Goal: Use online tool/utility

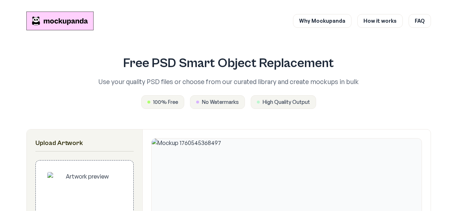
scroll to position [160, 0]
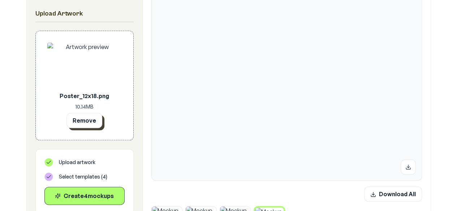
click at [88, 123] on button "Remove" at bounding box center [84, 120] width 36 height 15
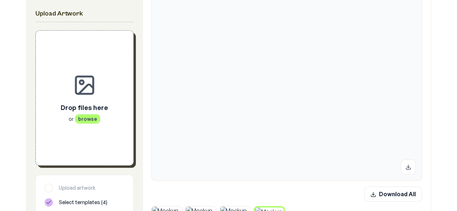
click at [92, 125] on div "Drop files here or browse" at bounding box center [84, 98] width 74 height 112
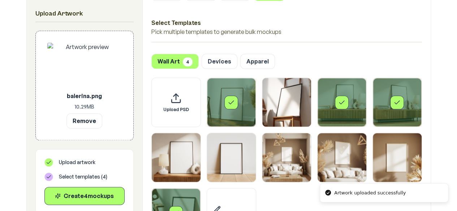
scroll to position [441, 0]
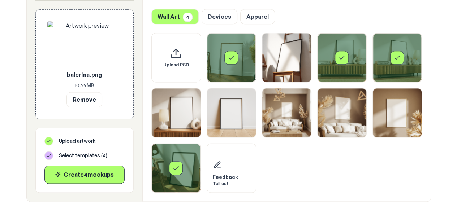
click at [242, 58] on div "Select template Framed Poster" at bounding box center [231, 57] width 49 height 49
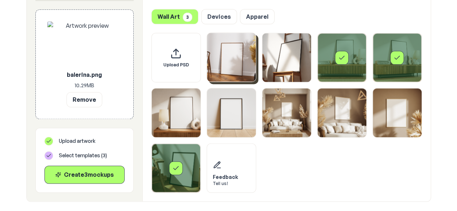
click at [175, 173] on div "Select template Framed Poster 10" at bounding box center [176, 168] width 14 height 14
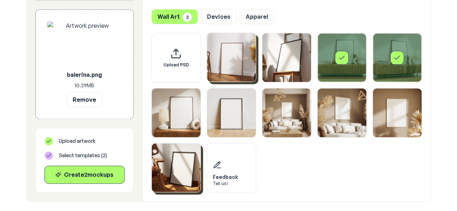
click at [358, 74] on div "Select template Framed Poster 3" at bounding box center [341, 57] width 49 height 49
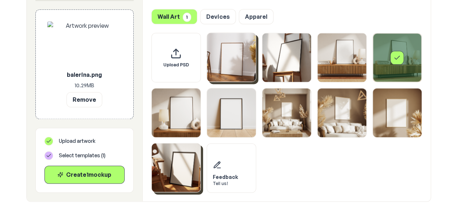
click at [401, 57] on div "Select template Framed Poster 4" at bounding box center [397, 58] width 14 height 14
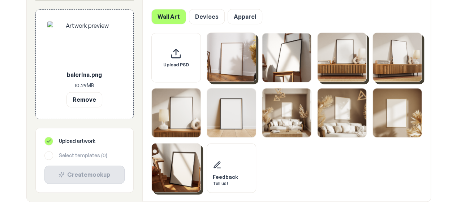
click at [357, 73] on img "Select template Framed Poster 3" at bounding box center [341, 57] width 49 height 49
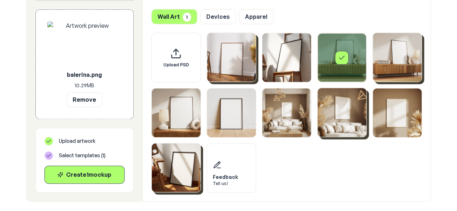
click at [330, 119] on img "Select template Framed Poster 8" at bounding box center [341, 112] width 49 height 49
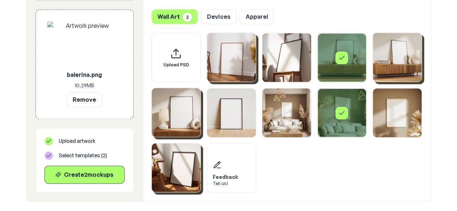
click at [173, 112] on img "Select template Framed Poster 5" at bounding box center [176, 112] width 49 height 49
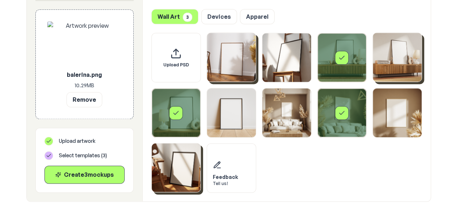
click at [180, 166] on img "Select template Framed Poster 10" at bounding box center [176, 167] width 49 height 49
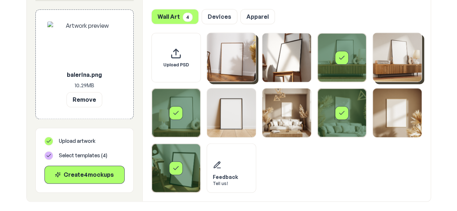
click at [217, 62] on img "Select template Framed Poster" at bounding box center [231, 57] width 49 height 49
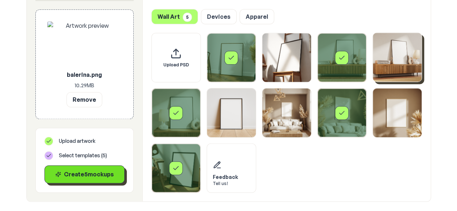
click at [115, 171] on div "Create 5 mockup s" at bounding box center [85, 174] width 68 height 9
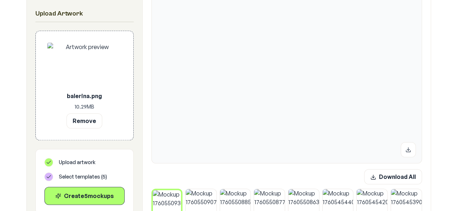
scroll to position [202, 0]
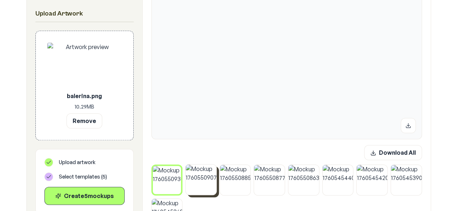
click at [204, 191] on img at bounding box center [201, 180] width 31 height 31
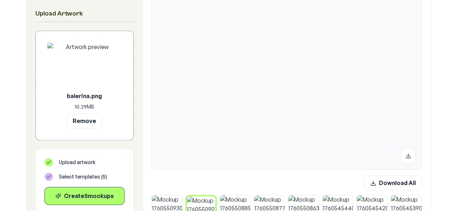
scroll to position [180, 0]
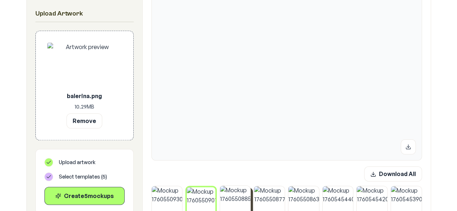
click at [236, 203] on img at bounding box center [235, 201] width 31 height 31
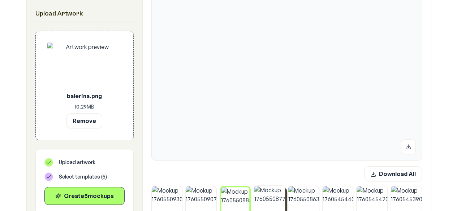
click at [261, 199] on img at bounding box center [269, 201] width 31 height 31
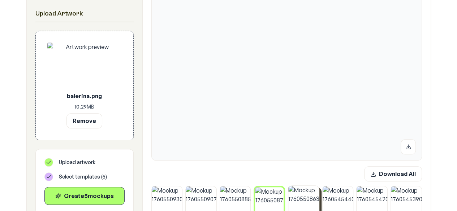
click at [307, 201] on img at bounding box center [303, 201] width 31 height 31
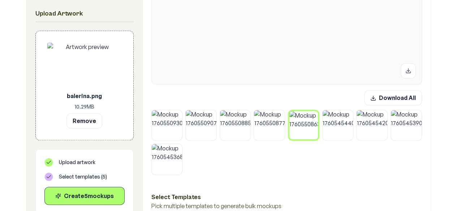
scroll to position [262, 0]
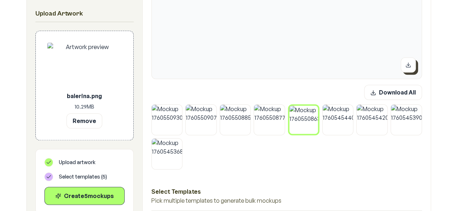
click at [410, 68] on button at bounding box center [407, 64] width 15 height 15
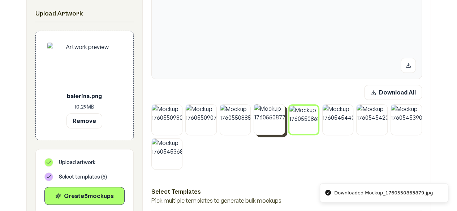
click at [274, 128] on img at bounding box center [269, 119] width 31 height 31
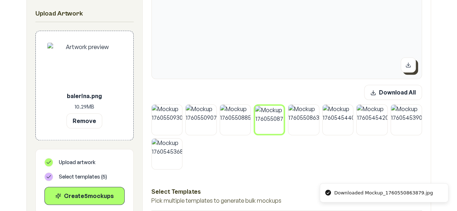
click at [405, 66] on icon at bounding box center [408, 65] width 6 height 6
click at [245, 122] on img at bounding box center [235, 119] width 31 height 31
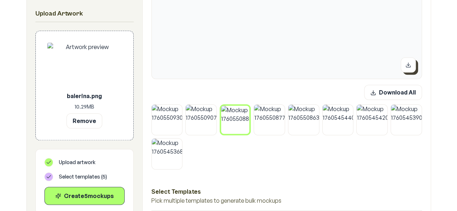
click at [407, 66] on icon at bounding box center [408, 65] width 6 height 6
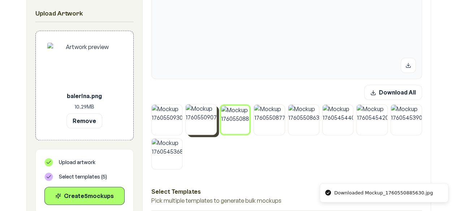
click at [205, 123] on img at bounding box center [201, 119] width 31 height 31
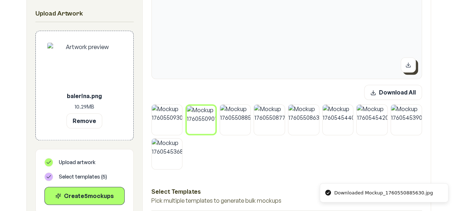
click at [414, 63] on button at bounding box center [407, 64] width 15 height 15
click at [172, 130] on img at bounding box center [167, 119] width 31 height 31
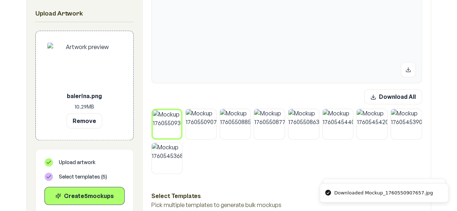
scroll to position [129, 0]
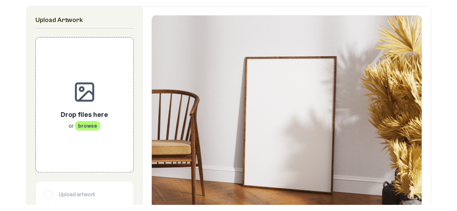
scroll to position [129, 0]
